Goal: Task Accomplishment & Management: Use online tool/utility

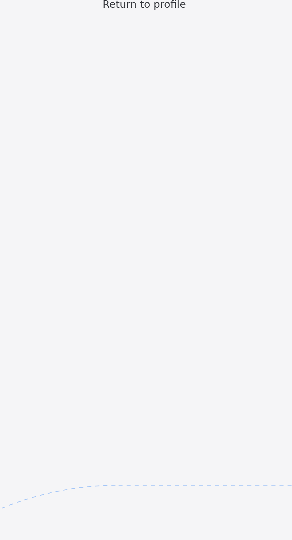
click at [157, 129] on span "Return to profile" at bounding box center [145, 126] width 29 height 4
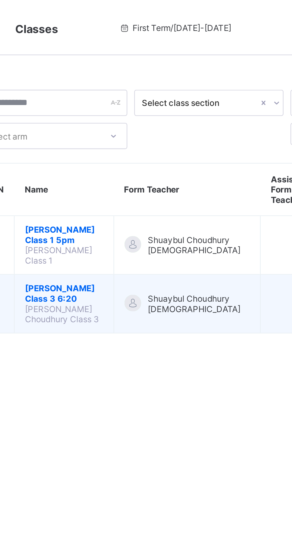
click at [166, 128] on span "Shuaybul Choudhury [DEMOGRAPHIC_DATA]" at bounding box center [177, 130] width 44 height 9
click at [171, 131] on span "Shuaybul Choudhury [DEMOGRAPHIC_DATA]" at bounding box center [177, 130] width 44 height 9
click at [136, 131] on span "[PERSON_NAME] Class 3 6:20" at bounding box center [119, 126] width 34 height 9
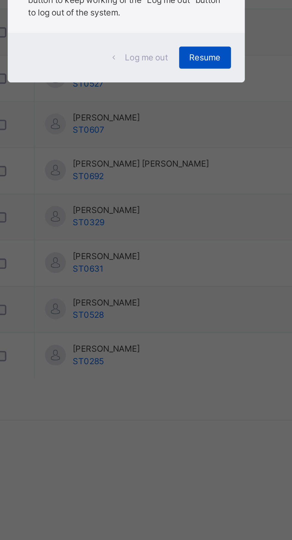
click at [187, 295] on span "Resume" at bounding box center [179, 292] width 13 height 5
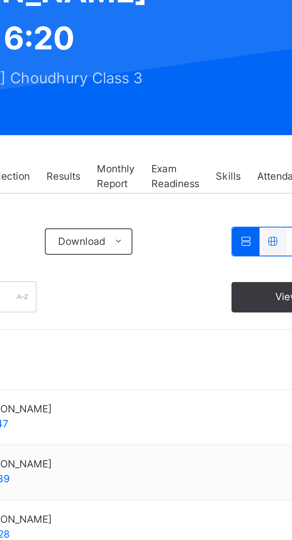
click at [230, 137] on span "Attendance" at bounding box center [235, 134] width 19 height 5
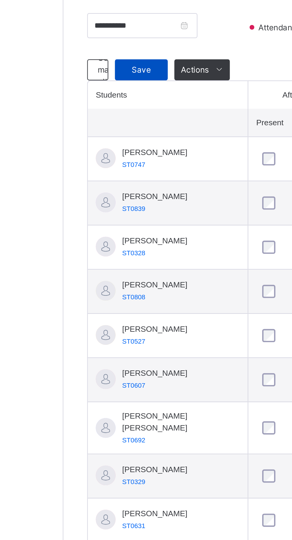
click at [110, 200] on div "Save" at bounding box center [107, 196] width 24 height 10
